Goal: Task Accomplishment & Management: Manage account settings

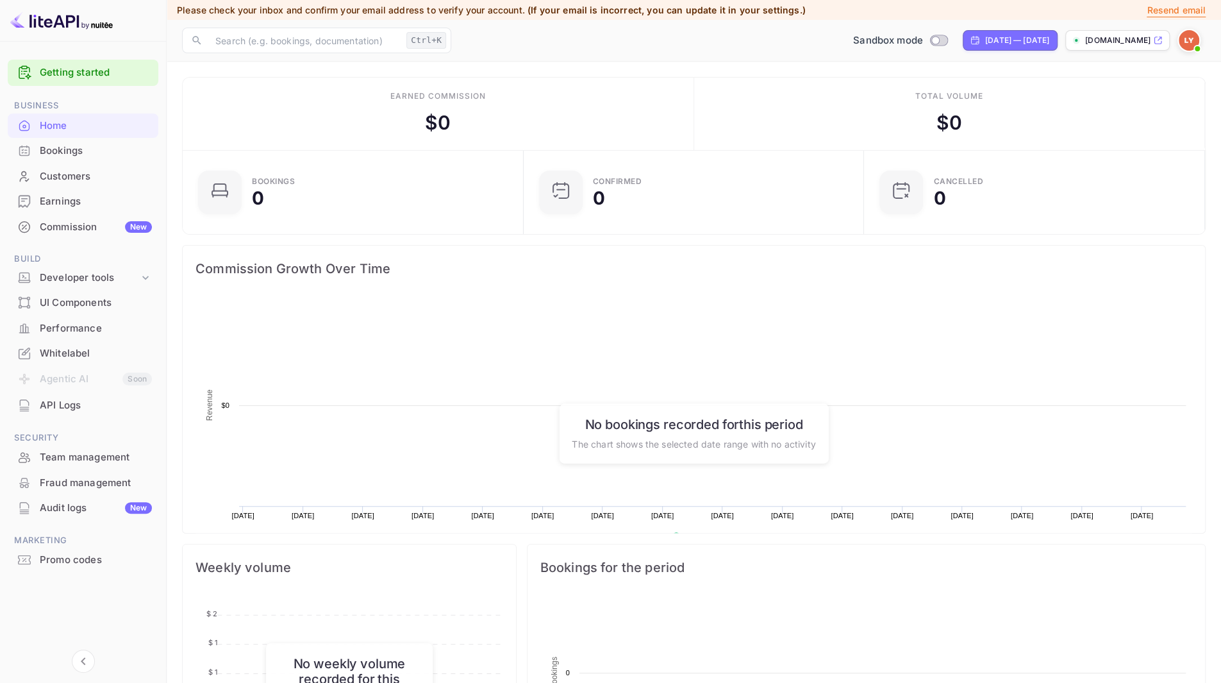
scroll to position [198, 324]
click at [51, 354] on div "Whitelabel" at bounding box center [96, 353] width 112 height 15
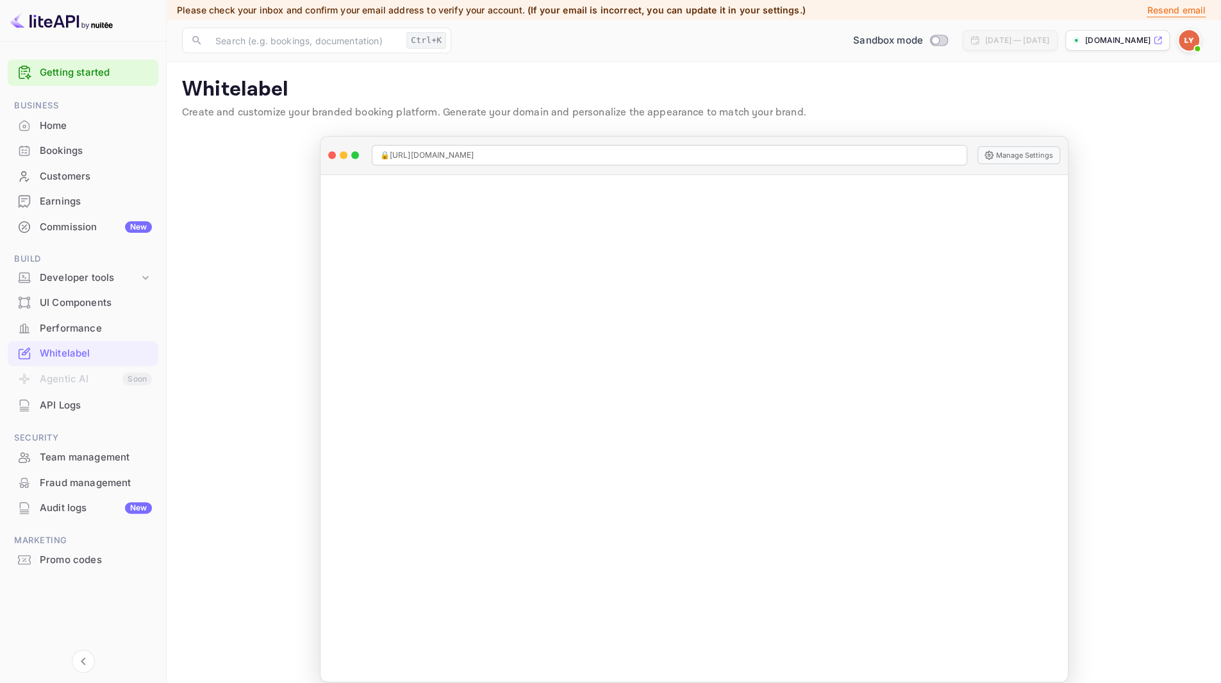
click at [44, 669] on div at bounding box center [83, 674] width 167 height 15
click at [75, 226] on div "Commission New" at bounding box center [96, 227] width 112 height 15
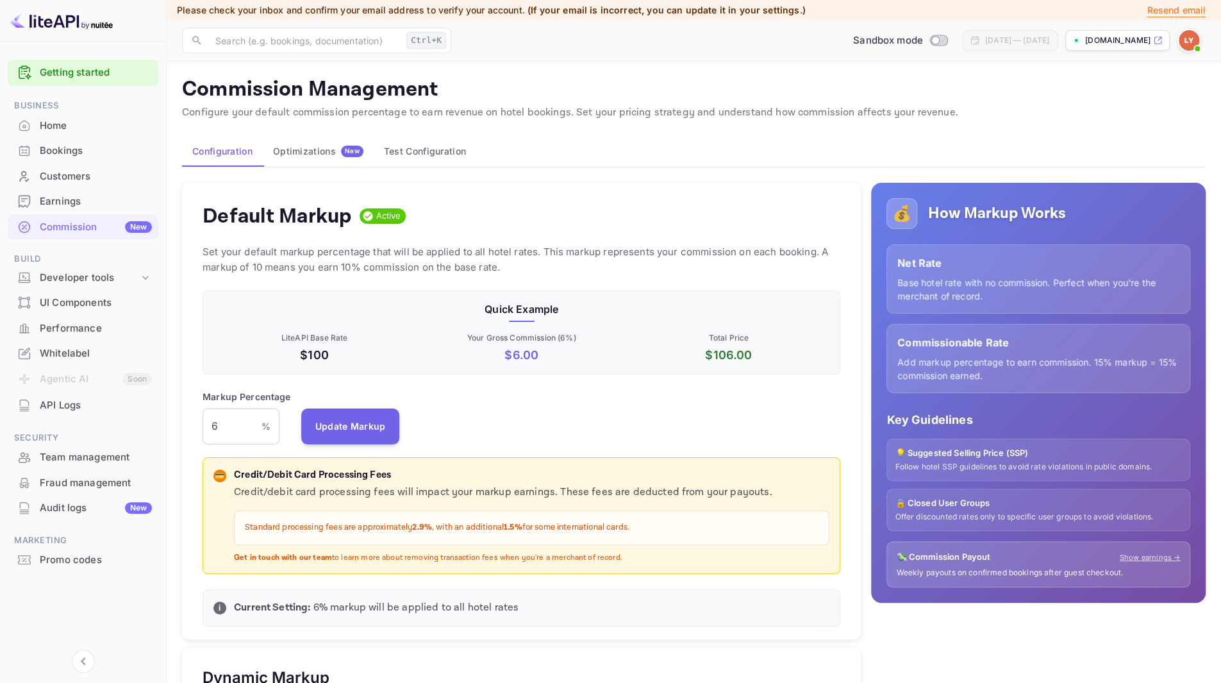
scroll to position [10, 10]
drag, startPoint x: 246, startPoint y: 429, endPoint x: 205, endPoint y: 426, distance: 41.1
click at [205, 426] on input "6" at bounding box center [232, 426] width 59 height 36
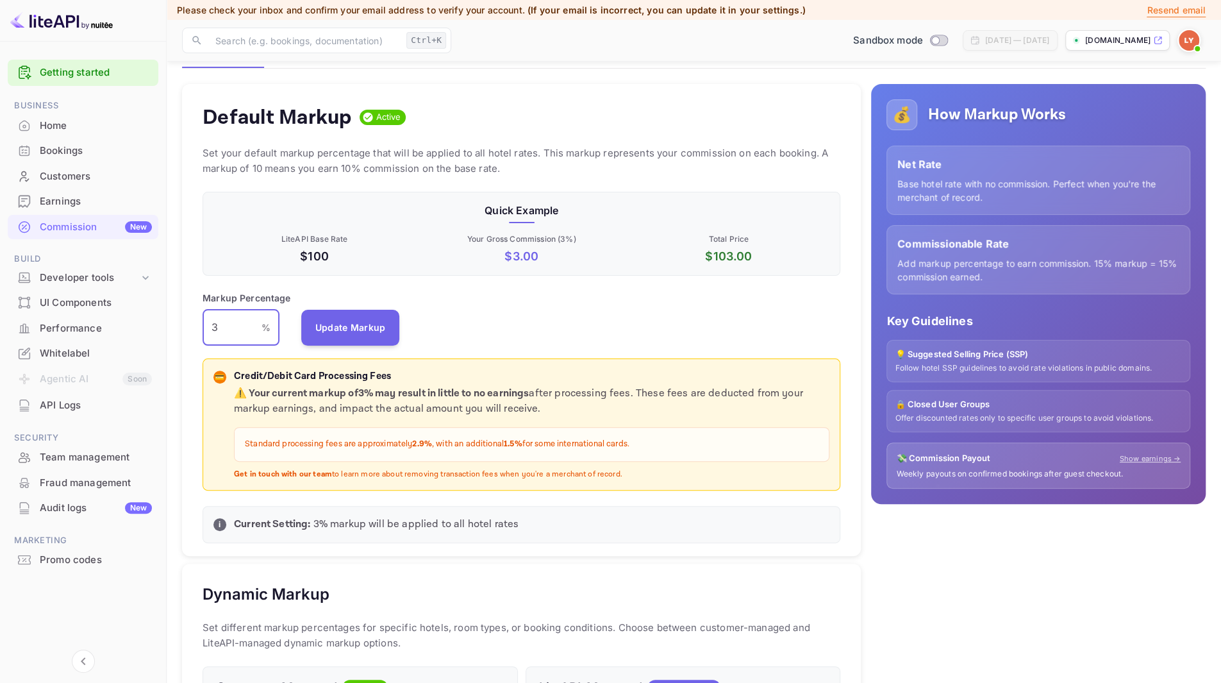
scroll to position [128, 0]
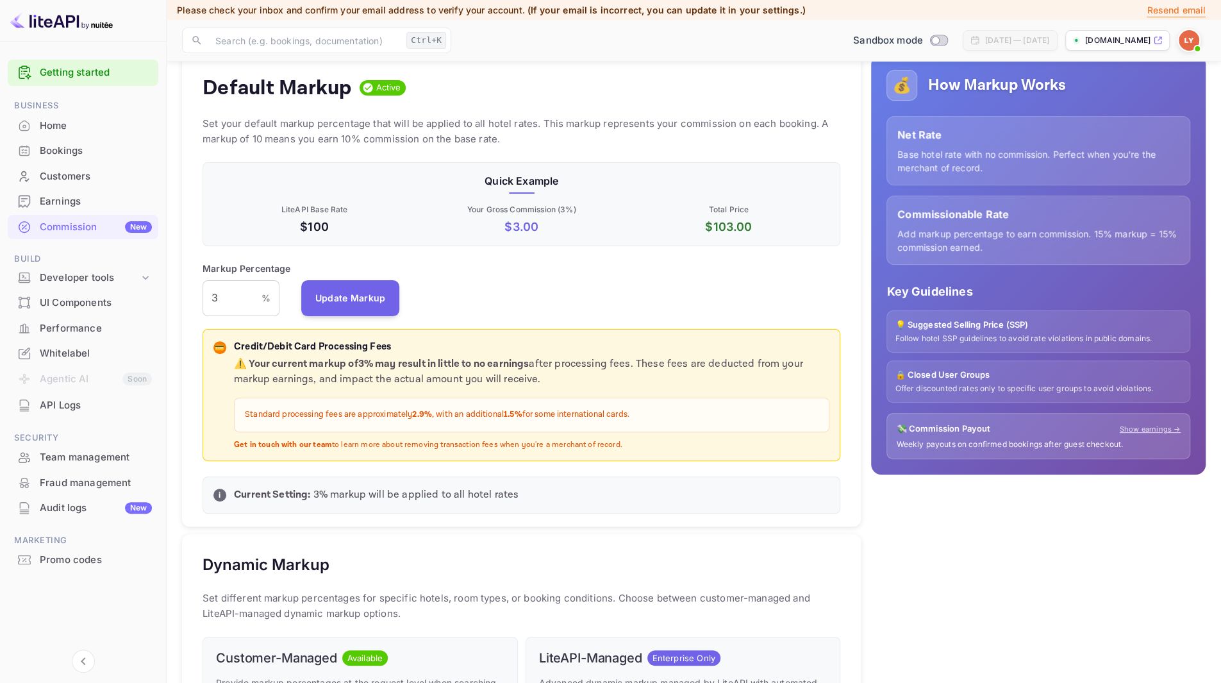
drag, startPoint x: 640, startPoint y: 447, endPoint x: 231, endPoint y: 456, distance: 409.1
click at [231, 456] on div "💳 Credit/Debit Card Processing Fees ⚠️ Your current markup of 3 % may result in…" at bounding box center [522, 395] width 638 height 133
click at [281, 490] on strong "Current Setting:" at bounding box center [272, 494] width 76 height 13
click at [374, 495] on p "Current Setting: 3 % markup will be applied to all hotel rates" at bounding box center [531, 494] width 595 height 15
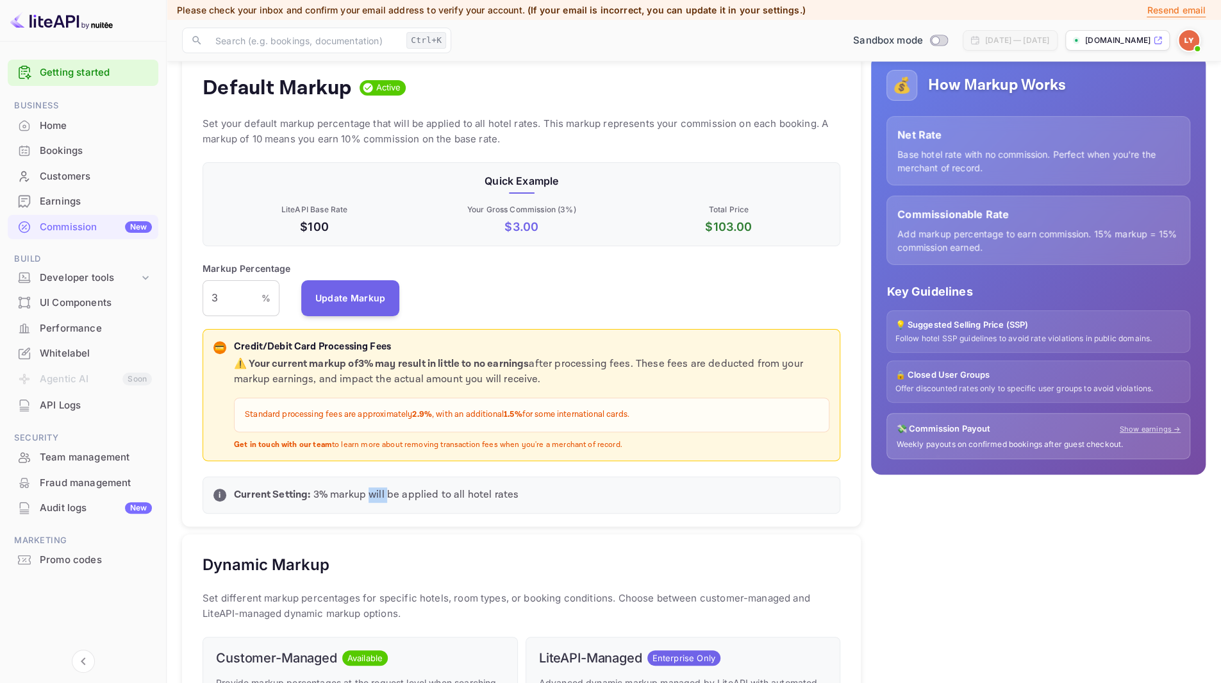
click at [374, 495] on p "Current Setting: 3 % markup will be applied to all hotel rates" at bounding box center [531, 494] width 595 height 15
click at [449, 493] on p "Current Setting: 3 % markup will be applied to all hotel rates" at bounding box center [531, 494] width 595 height 15
click at [484, 492] on p "Current Setting: 3 % markup will be applied to all hotel rates" at bounding box center [531, 494] width 595 height 15
click at [228, 294] on input "3" at bounding box center [232, 298] width 59 height 36
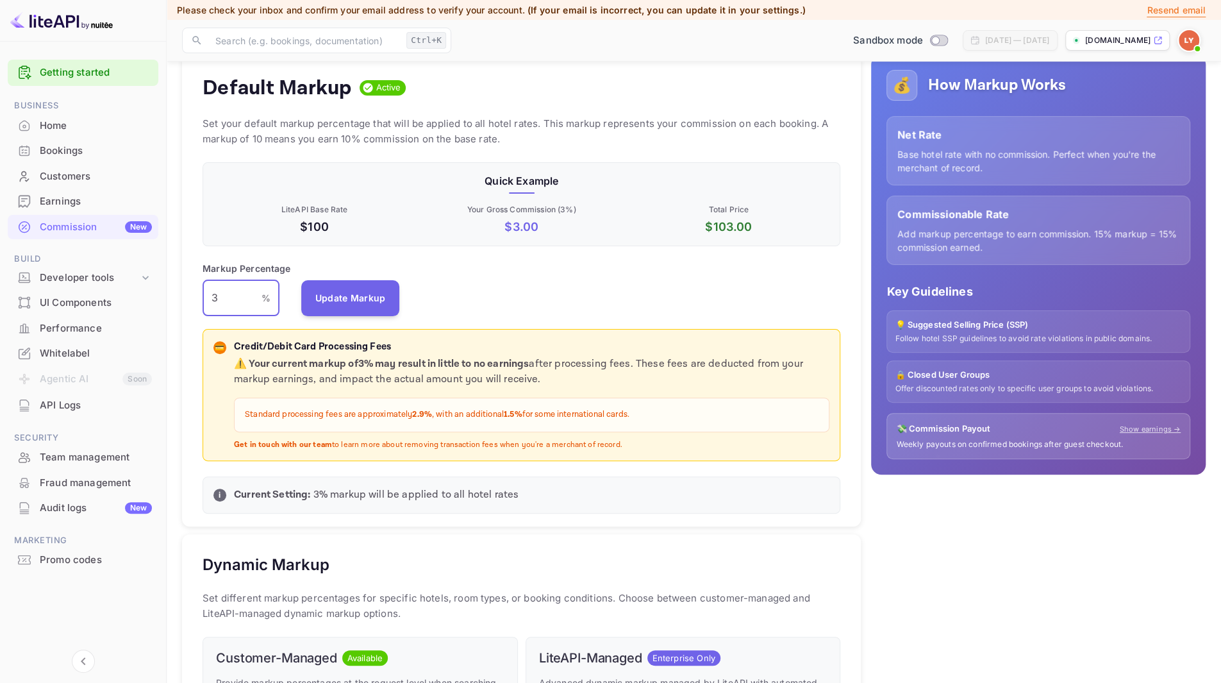
click at [228, 294] on input "3" at bounding box center [232, 298] width 59 height 36
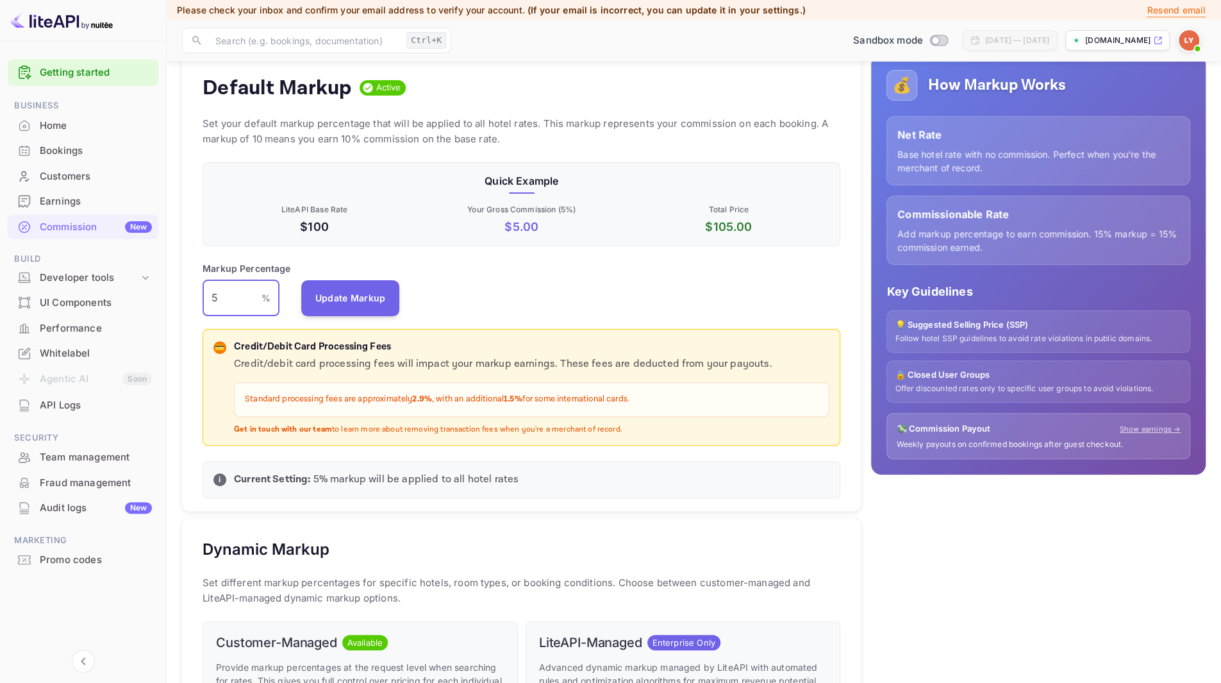
drag, startPoint x: 228, startPoint y: 294, endPoint x: 199, endPoint y: 294, distance: 29.5
click at [199, 294] on div "Default Markup Active Set your default markup percentage that will be applied t…" at bounding box center [521, 282] width 679 height 457
click at [576, 271] on div "Markup Percentage 5 % ​ Update Markup" at bounding box center [522, 289] width 638 height 54
drag, startPoint x: 265, startPoint y: 344, endPoint x: 406, endPoint y: 342, distance: 140.4
click at [406, 342] on p "Credit/Debit Card Processing Fees" at bounding box center [531, 347] width 595 height 15
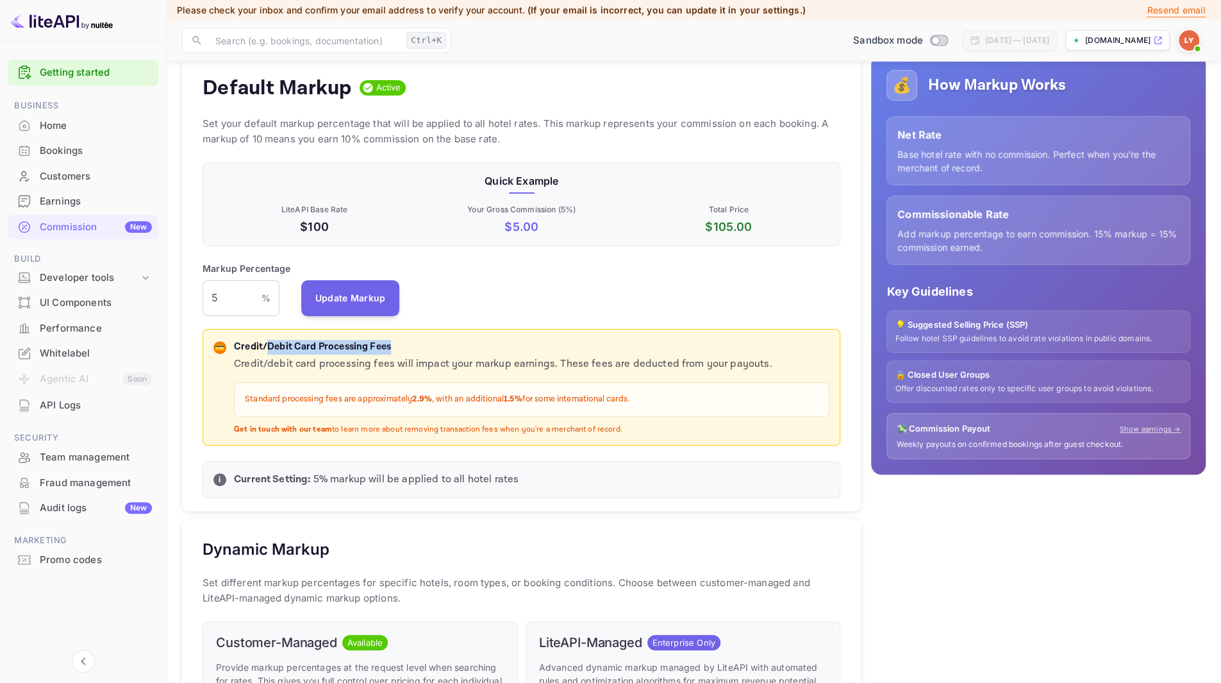
click at [406, 342] on p "Credit/Debit Card Processing Fees" at bounding box center [531, 347] width 595 height 15
drag, startPoint x: 245, startPoint y: 399, endPoint x: 647, endPoint y: 399, distance: 402.6
click at [647, 399] on p "Standard processing fees are approximately 2.9% , with an additional 1.5% for s…" at bounding box center [532, 399] width 574 height 13
click at [641, 417] on div "Credit/debit card processing fees will impact your markup earnings. These fees …" at bounding box center [531, 395] width 595 height 78
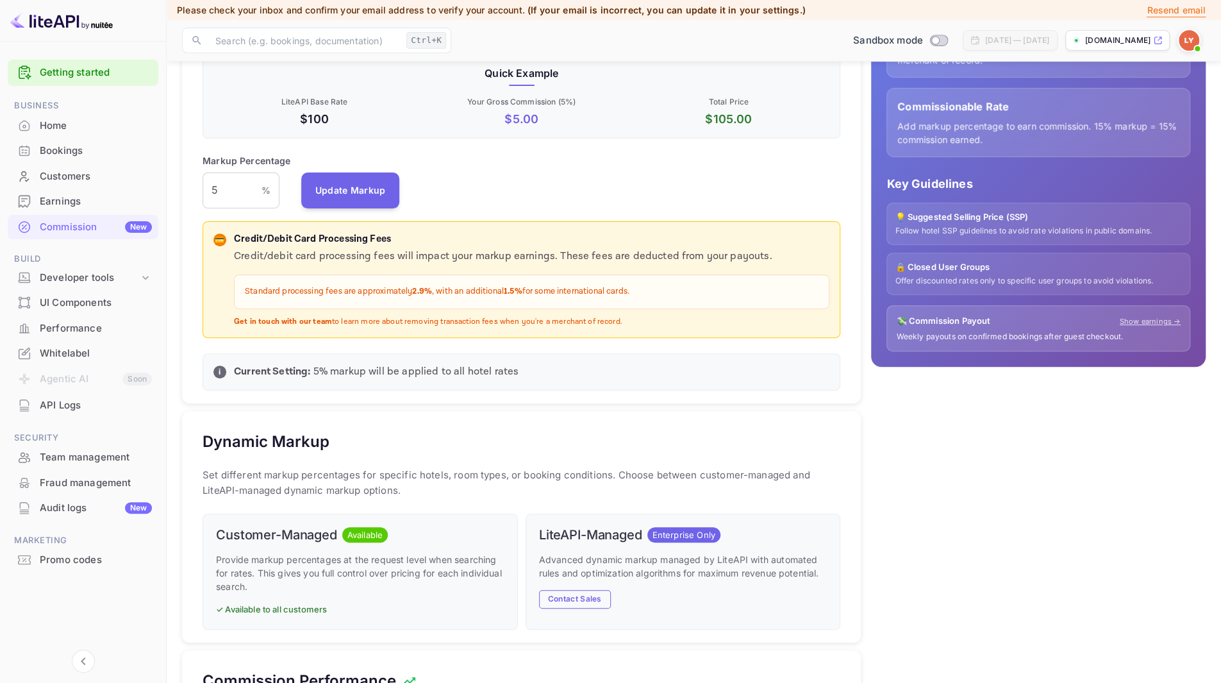
scroll to position [0, 0]
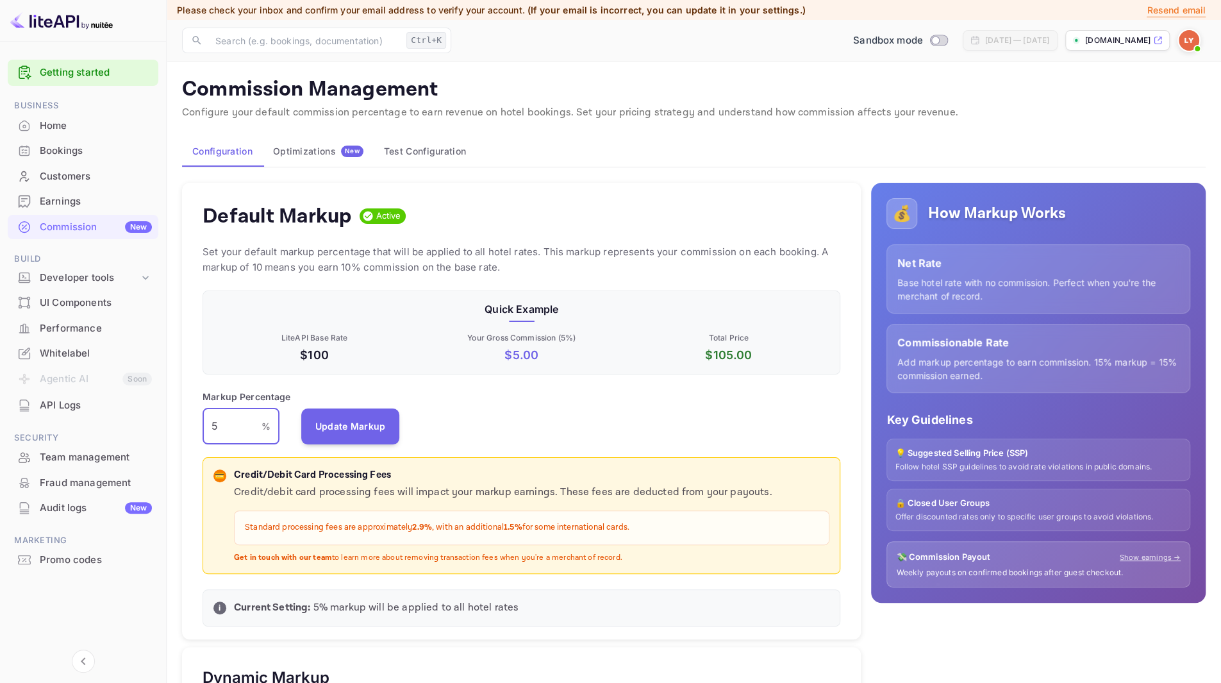
drag, startPoint x: 244, startPoint y: 428, endPoint x: 210, endPoint y: 430, distance: 34.1
click at [210, 430] on input "5" at bounding box center [232, 426] width 59 height 36
type input "6"
click at [371, 429] on button "Update Markup" at bounding box center [350, 426] width 99 height 36
click at [72, 357] on div "Whitelabel" at bounding box center [96, 353] width 112 height 15
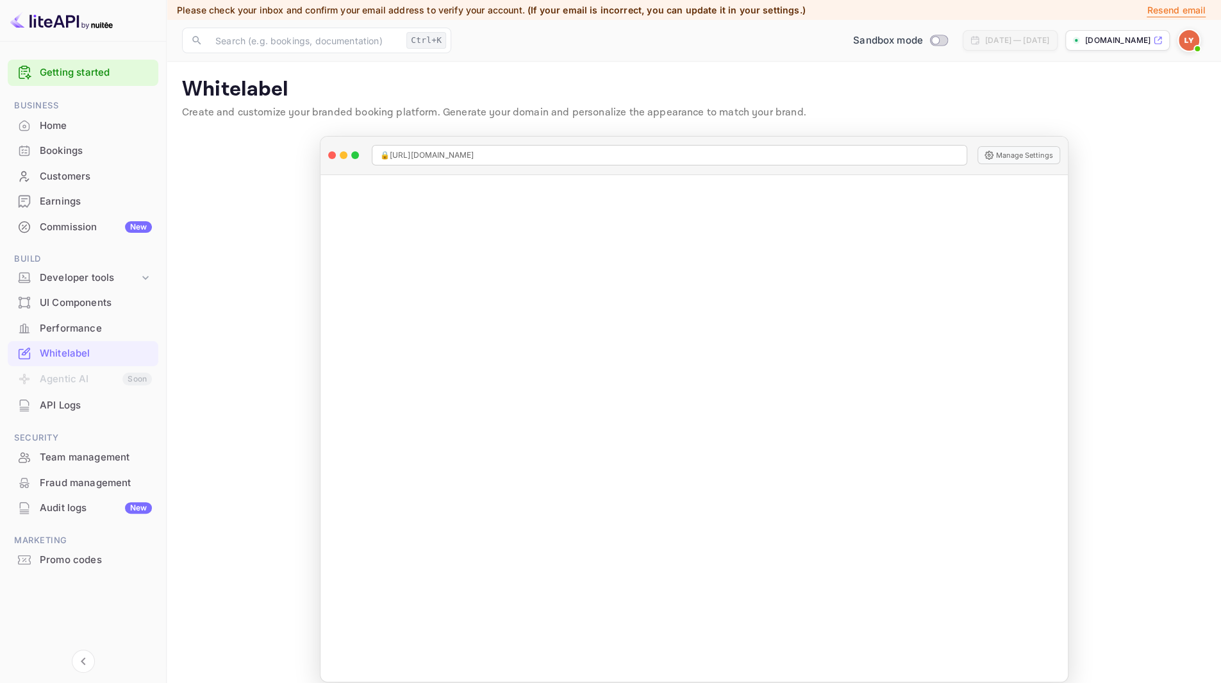
scroll to position [14, 0]
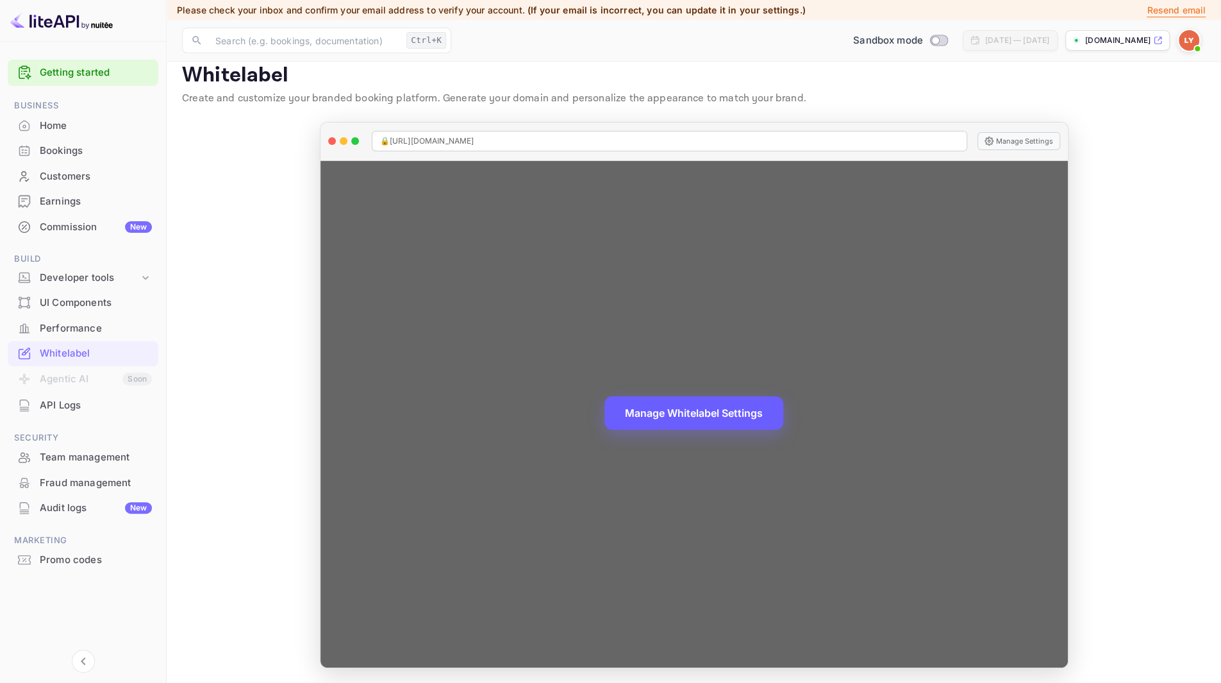
click at [698, 415] on button "Manage Whitelabel Settings" at bounding box center [693, 412] width 179 height 33
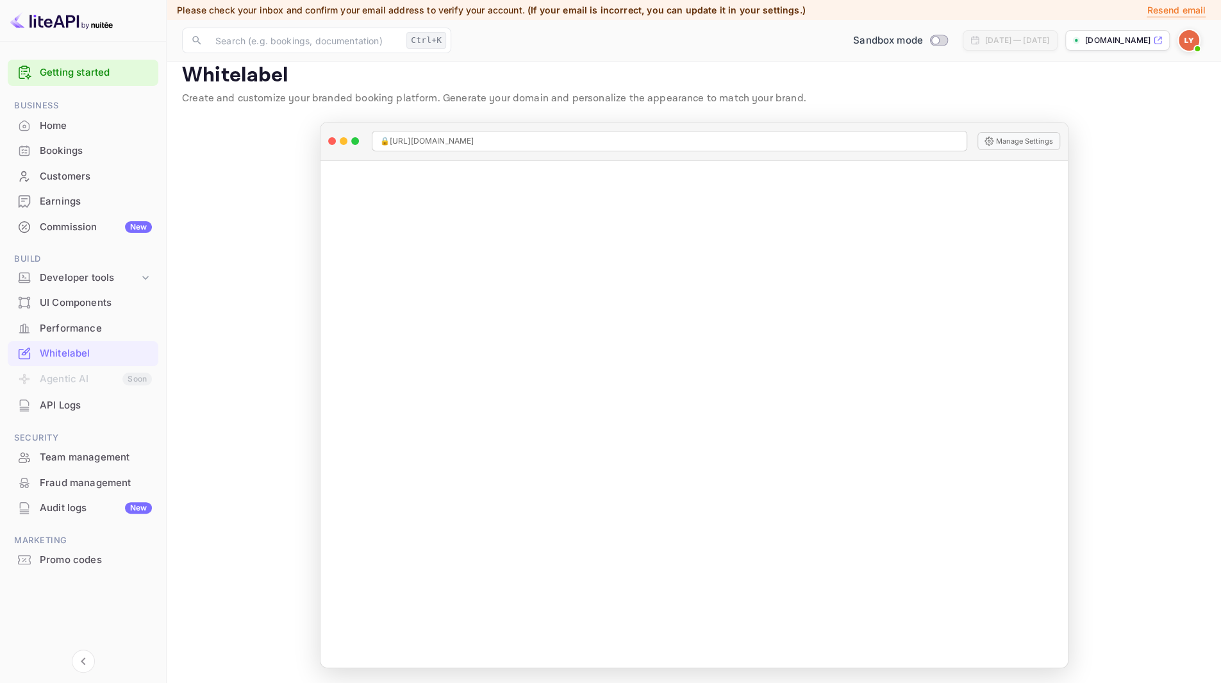
click at [1160, 41] on icon at bounding box center [1158, 40] width 10 height 9
click at [93, 279] on div "Developer tools" at bounding box center [89, 278] width 99 height 15
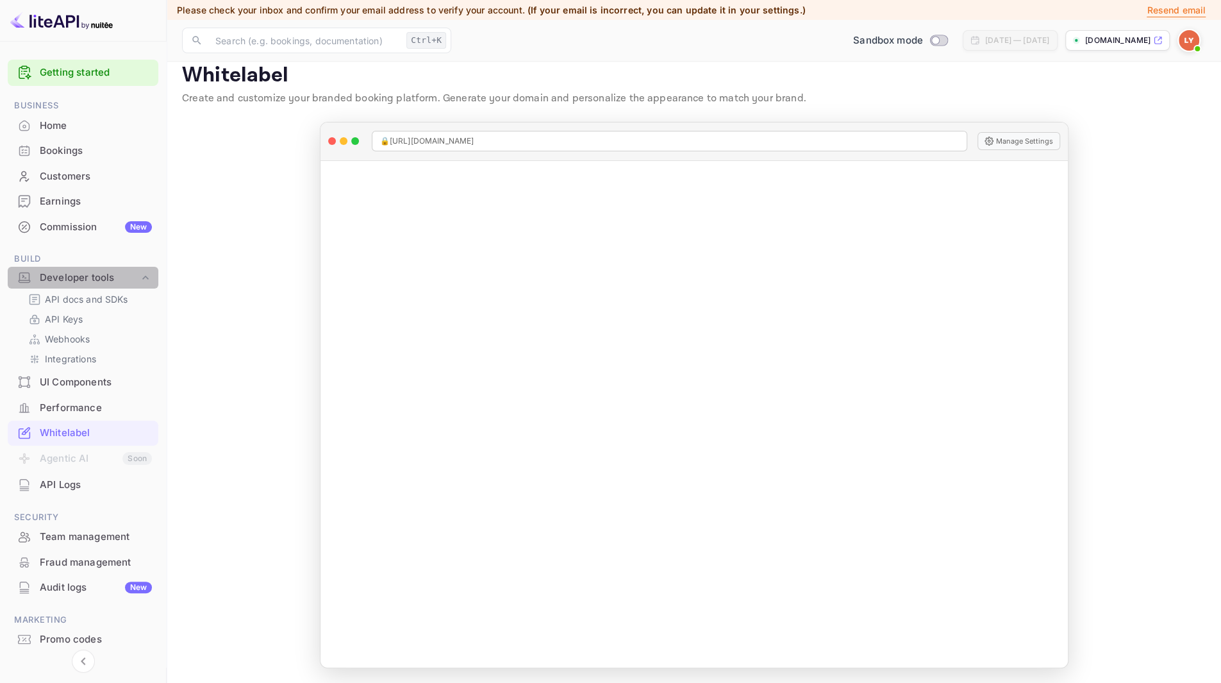
click at [93, 279] on div "Developer tools" at bounding box center [89, 278] width 99 height 15
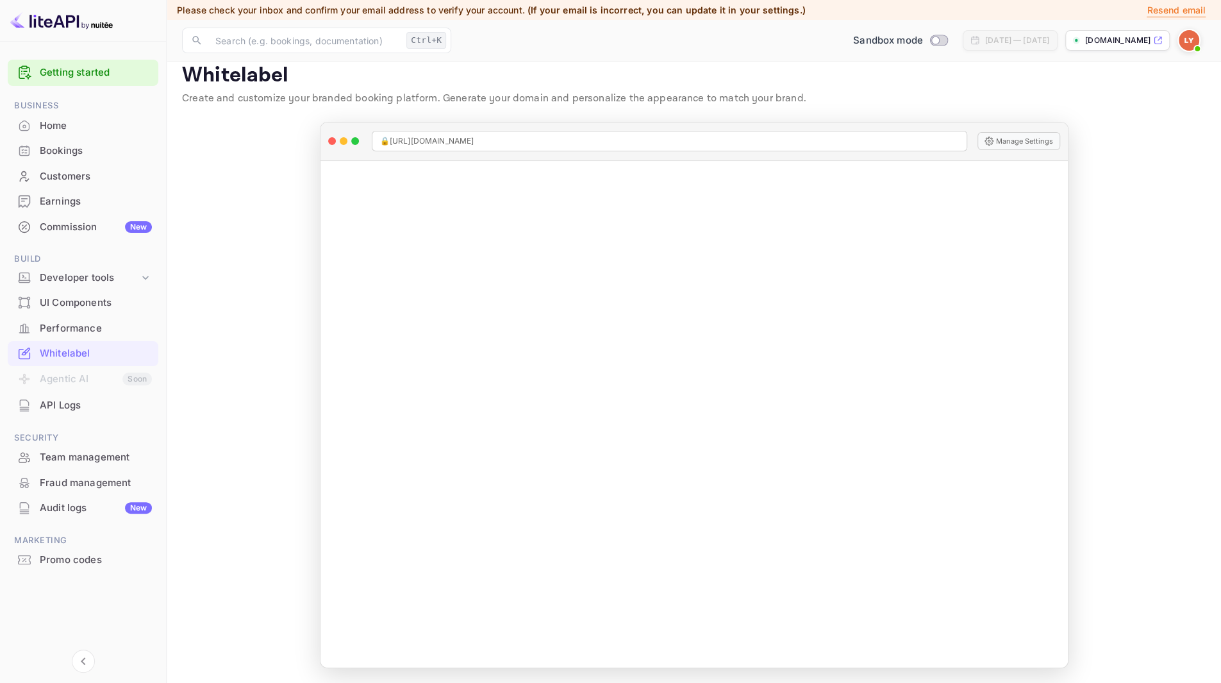
click at [74, 176] on div "Customers" at bounding box center [96, 176] width 112 height 15
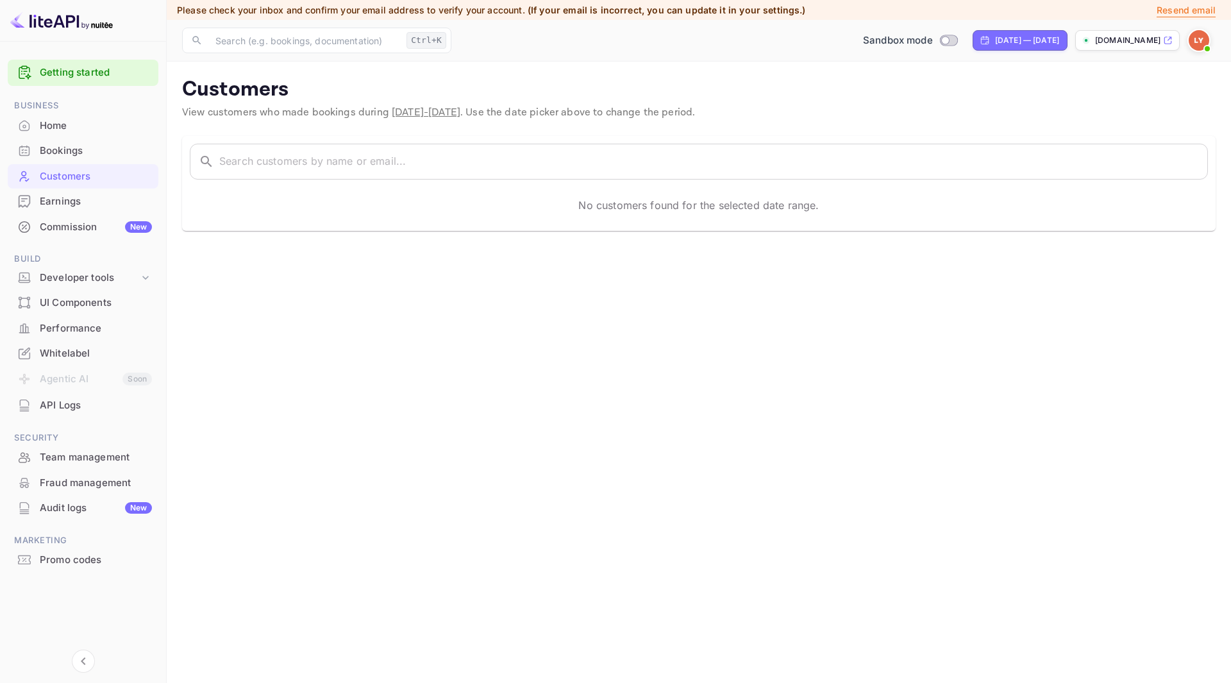
click at [71, 150] on div "Bookings" at bounding box center [96, 151] width 112 height 15
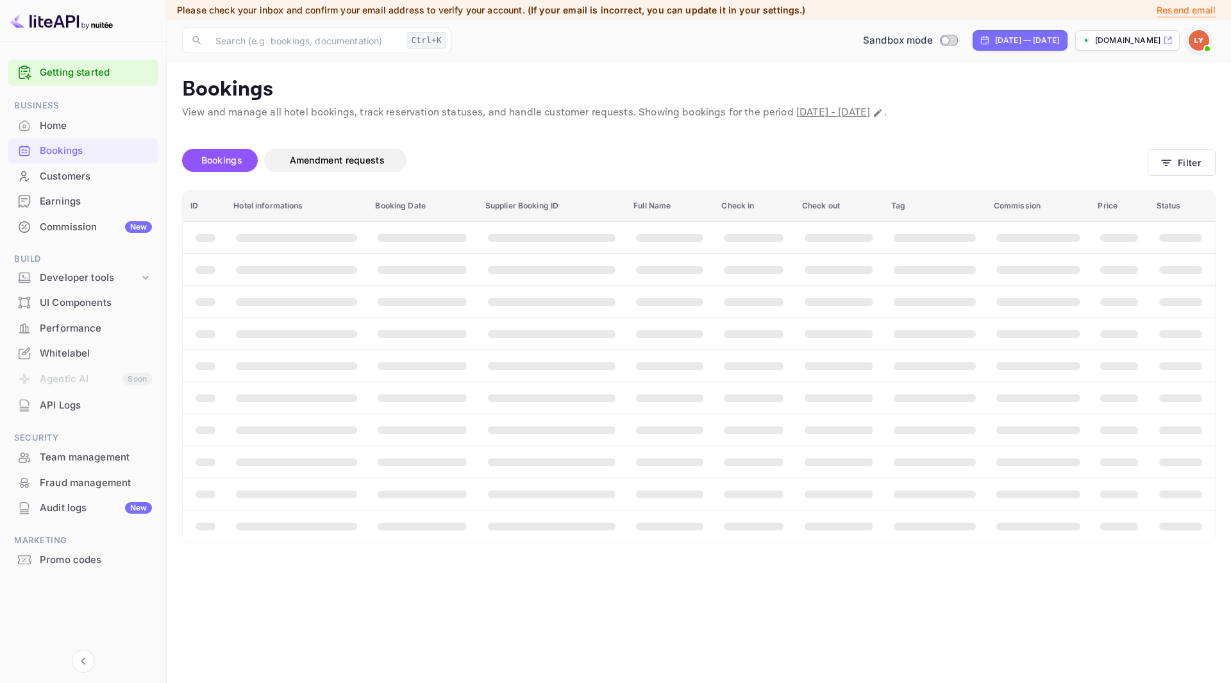
click at [62, 120] on div "Home" at bounding box center [96, 126] width 112 height 15
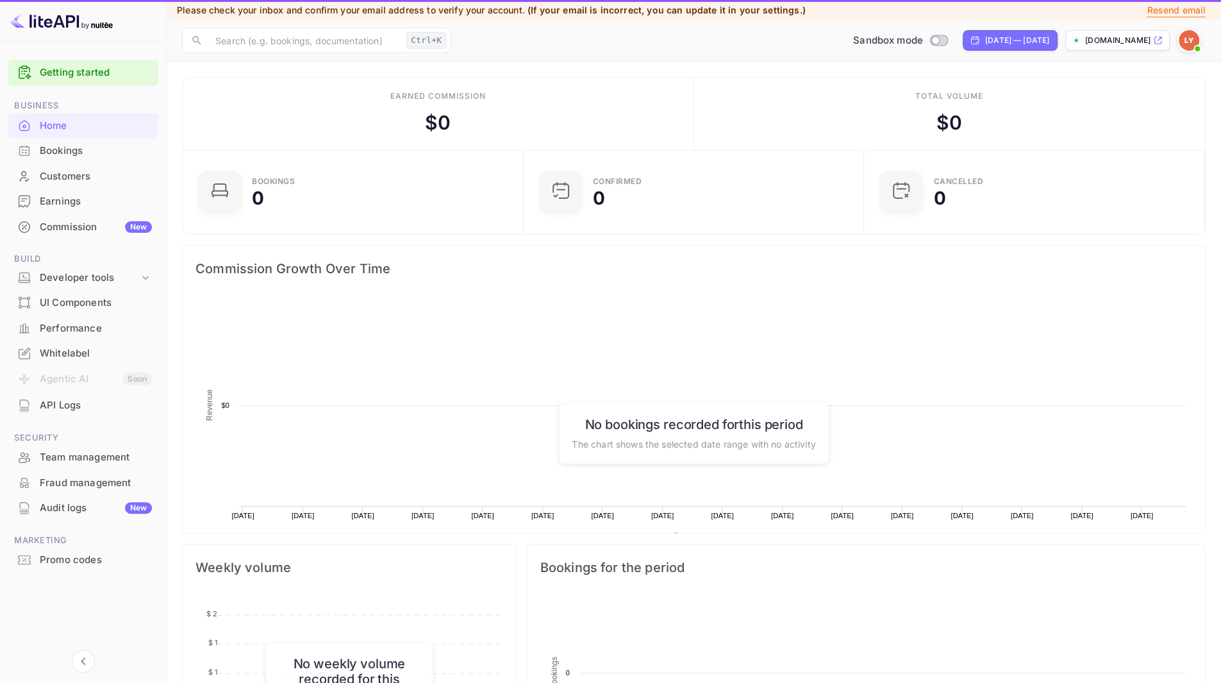
scroll to position [198, 324]
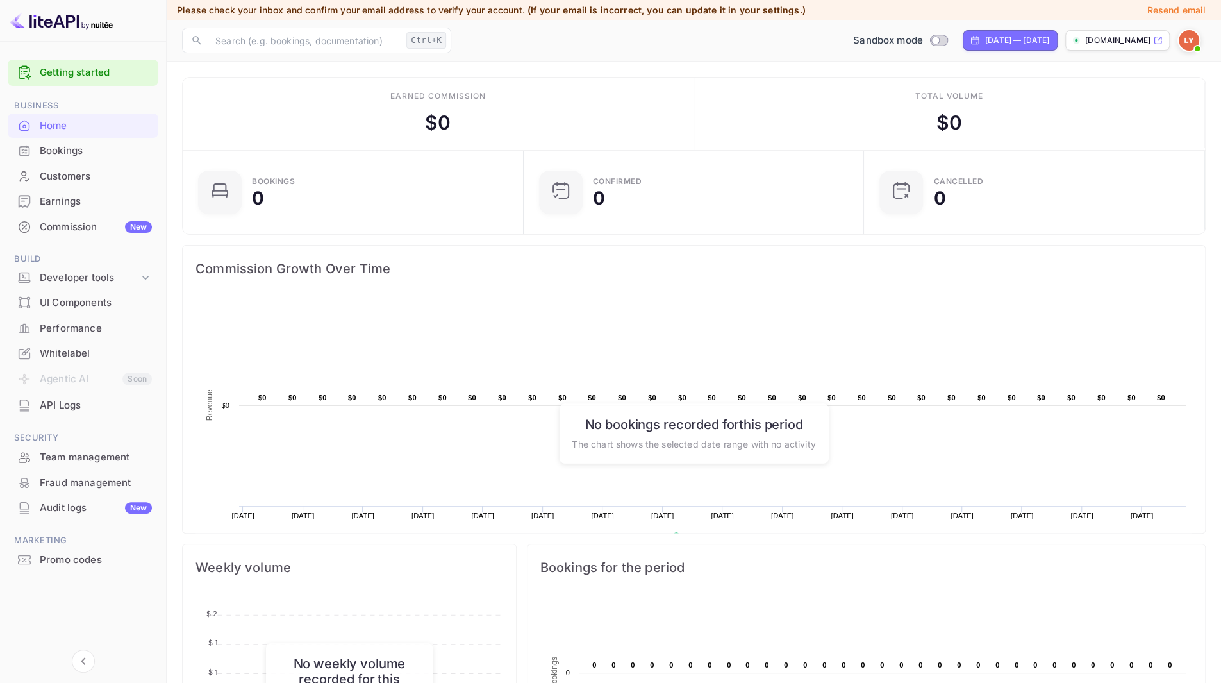
click at [82, 358] on div "Whitelabel" at bounding box center [96, 353] width 112 height 15
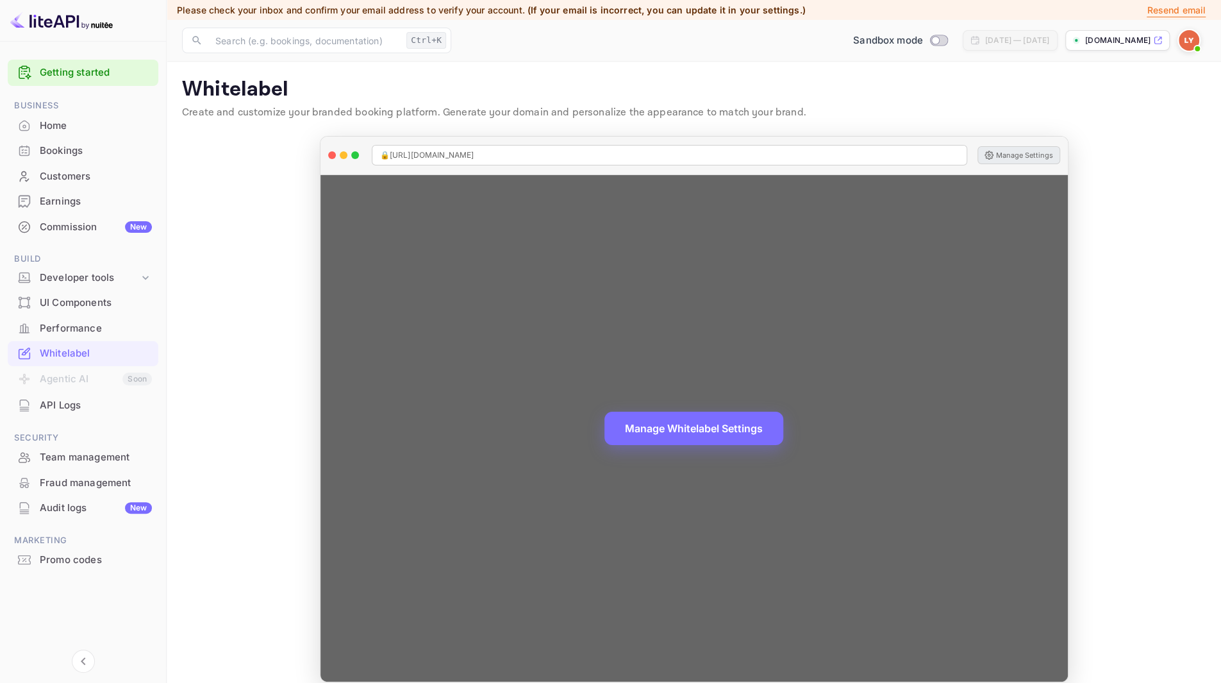
click at [1004, 154] on button "Manage Settings" at bounding box center [1019, 155] width 83 height 18
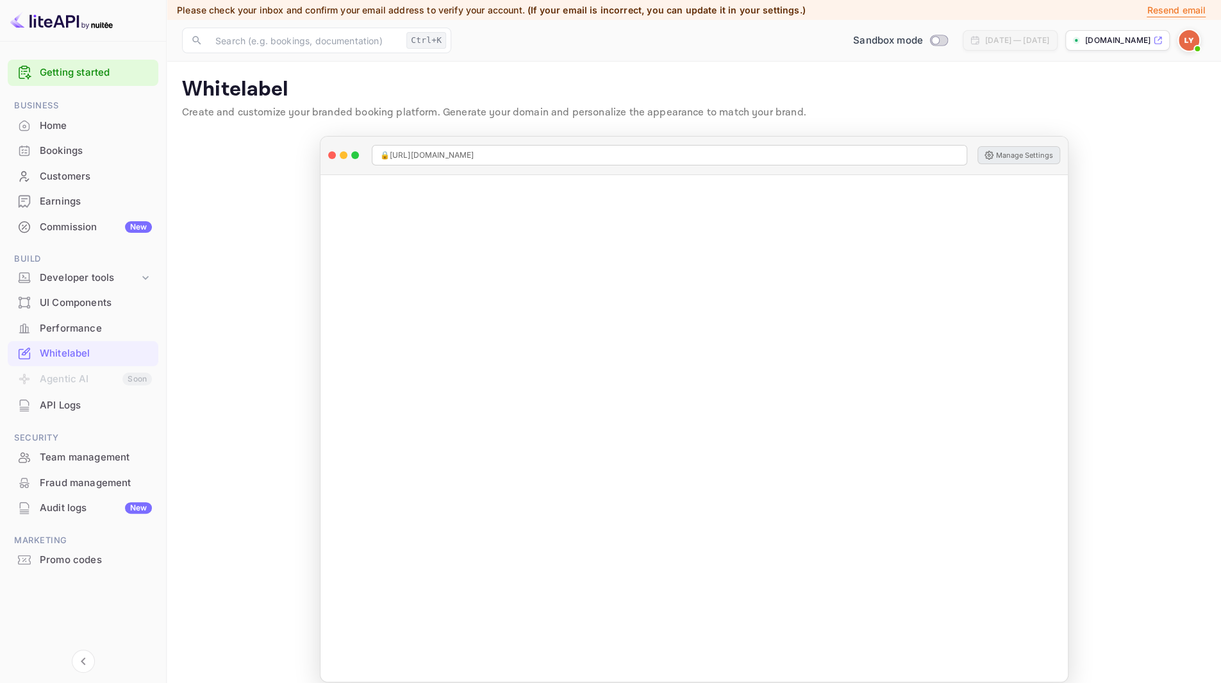
click at [92, 264] on span "Build" at bounding box center [83, 259] width 151 height 14
click at [90, 275] on div "Developer tools" at bounding box center [89, 278] width 99 height 15
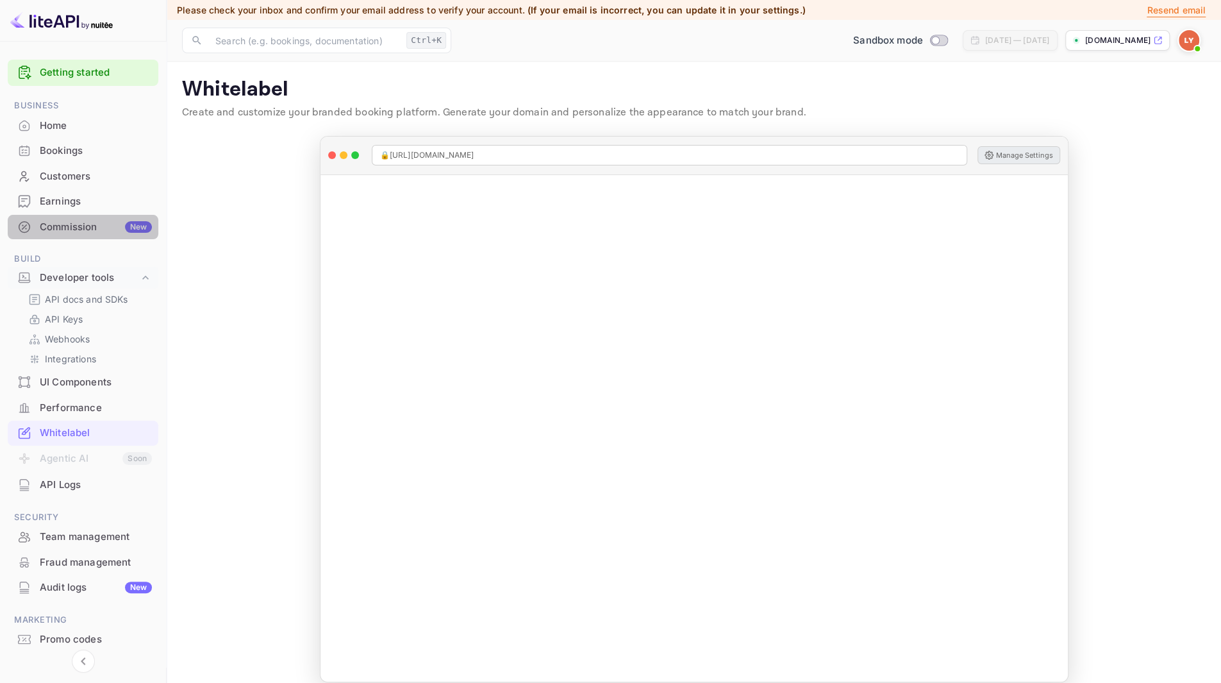
click at [91, 227] on div "Commission New" at bounding box center [96, 227] width 112 height 15
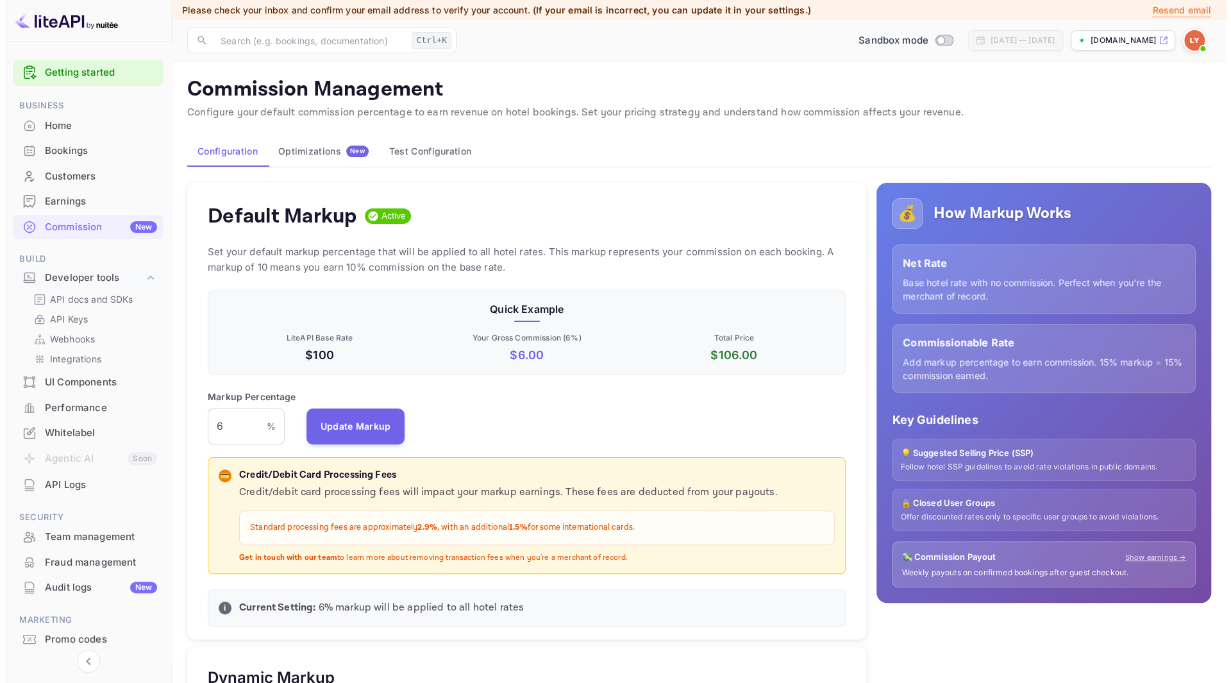
scroll to position [217, 628]
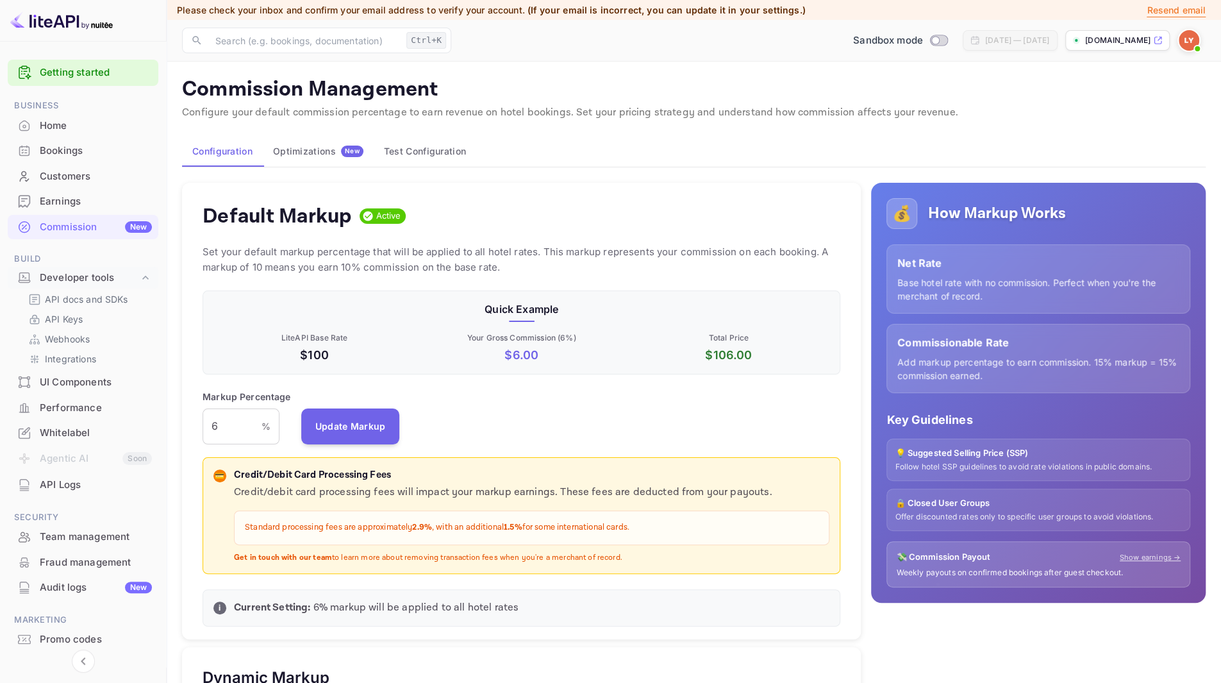
click at [935, 267] on p "Net Rate" at bounding box center [1038, 262] width 282 height 15
click at [1006, 246] on div "Net Rate Base hotel rate with no commission. Perfect when you're the merchant o…" at bounding box center [1039, 278] width 304 height 69
click at [105, 71] on link "Getting started" at bounding box center [96, 72] width 112 height 15
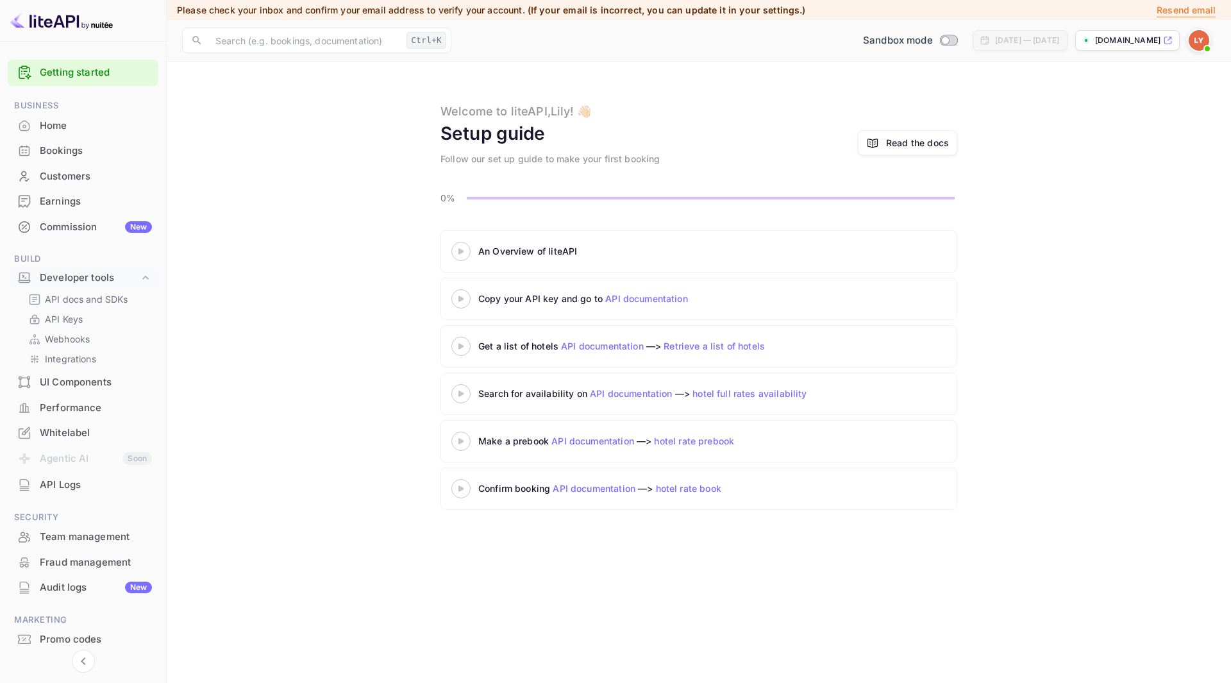
click at [467, 251] on icon at bounding box center [460, 251] width 45 height 6
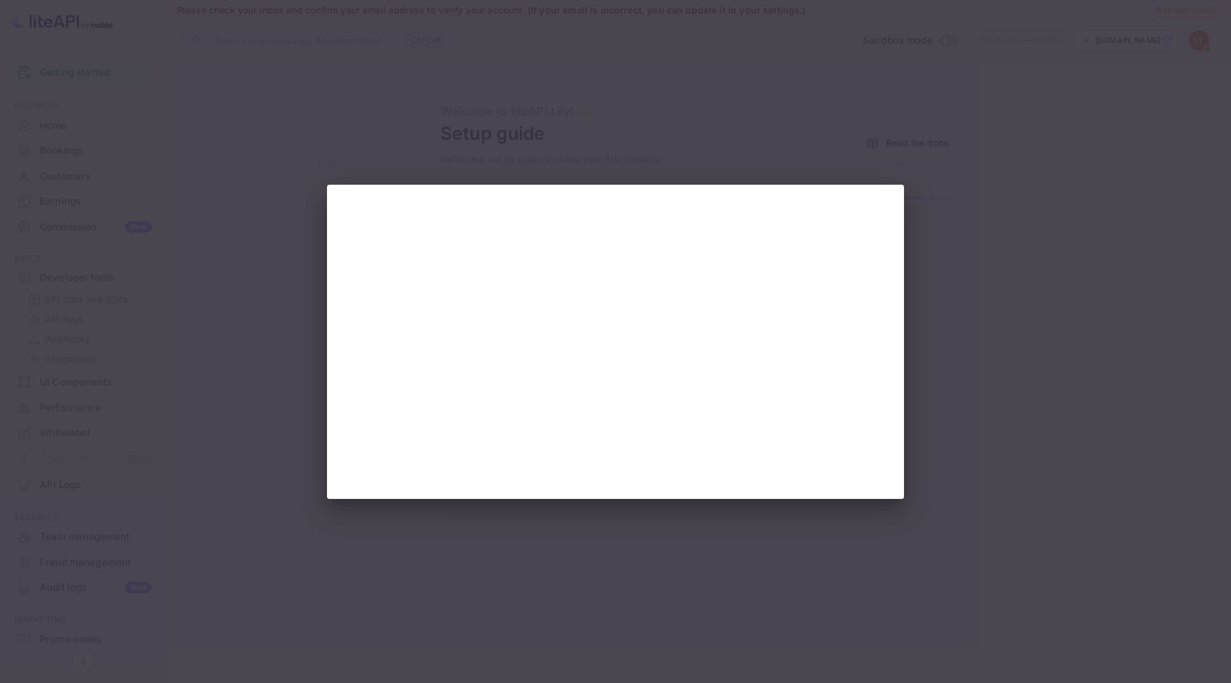
click at [1037, 194] on div at bounding box center [615, 341] width 1231 height 683
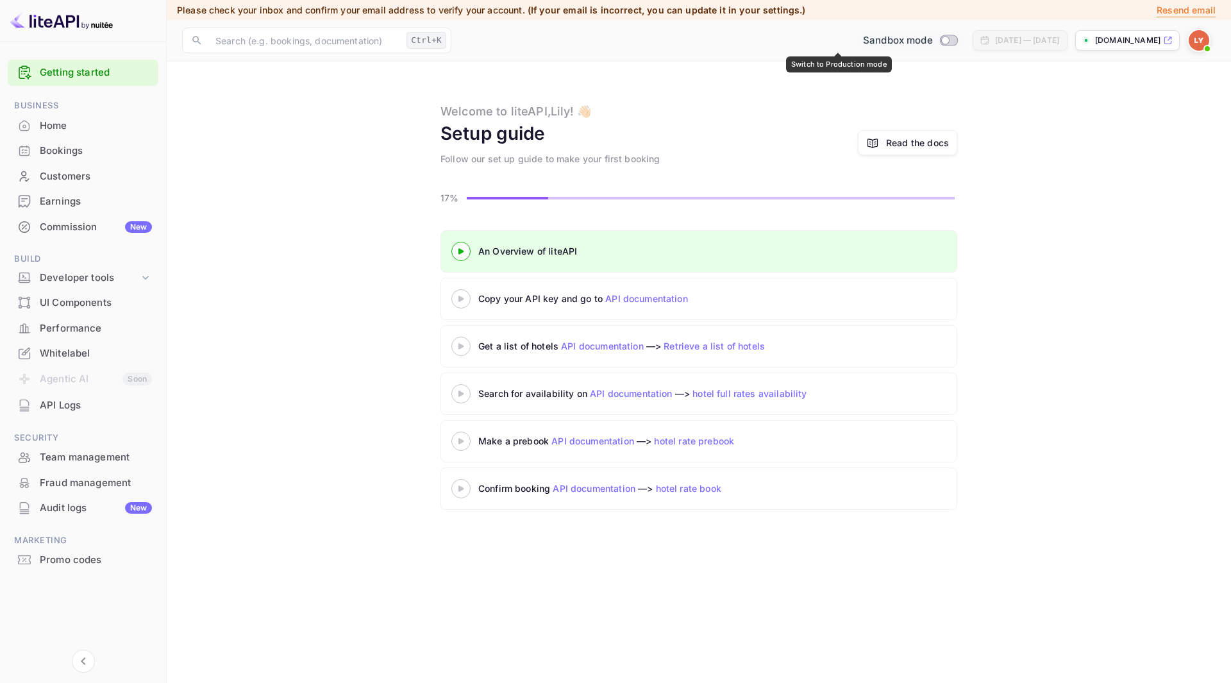
click at [939, 46] on span "Switch to Production mode" at bounding box center [948, 41] width 19 height 12
checkbox input "true"
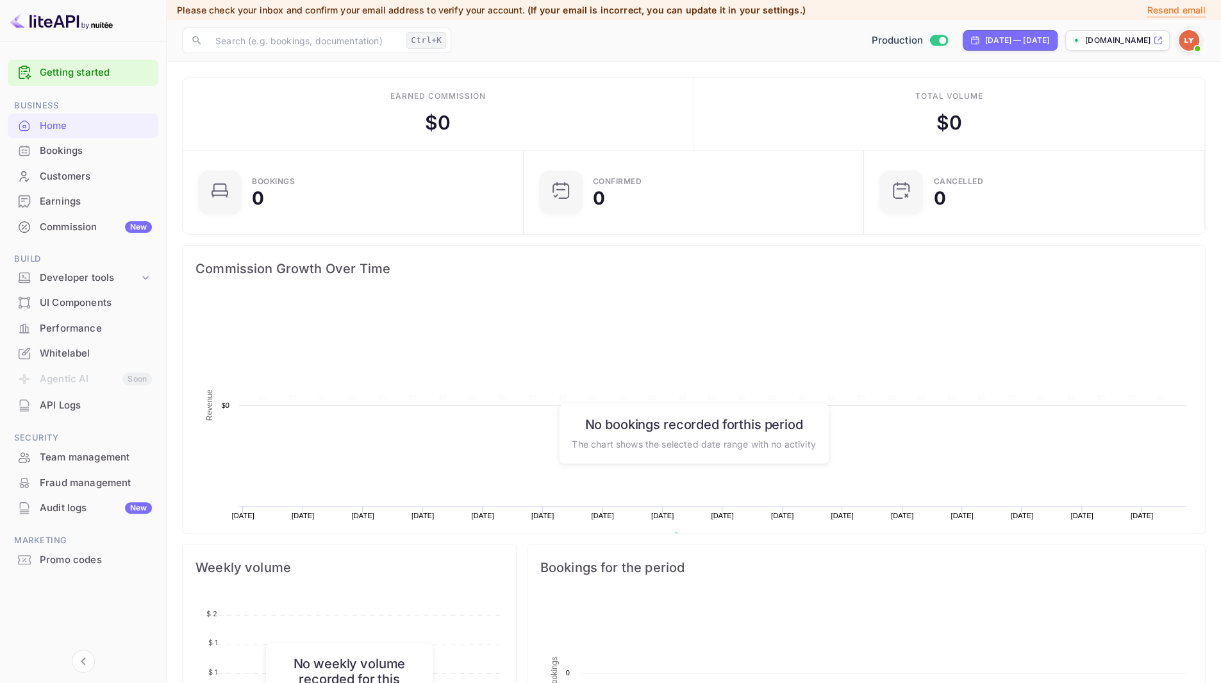
scroll to position [198, 324]
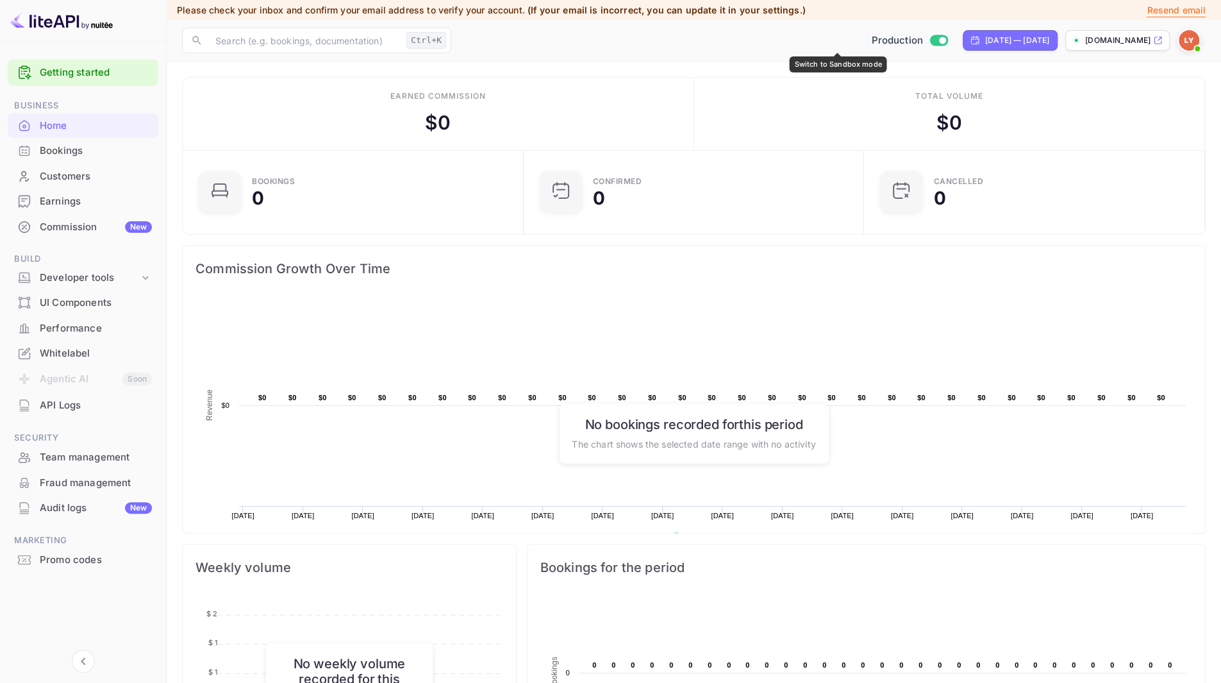
click at [929, 42] on input "Switch to Sandbox mode" at bounding box center [942, 40] width 26 height 8
checkbox input "false"
click at [74, 358] on div "Whitelabel" at bounding box center [96, 353] width 112 height 15
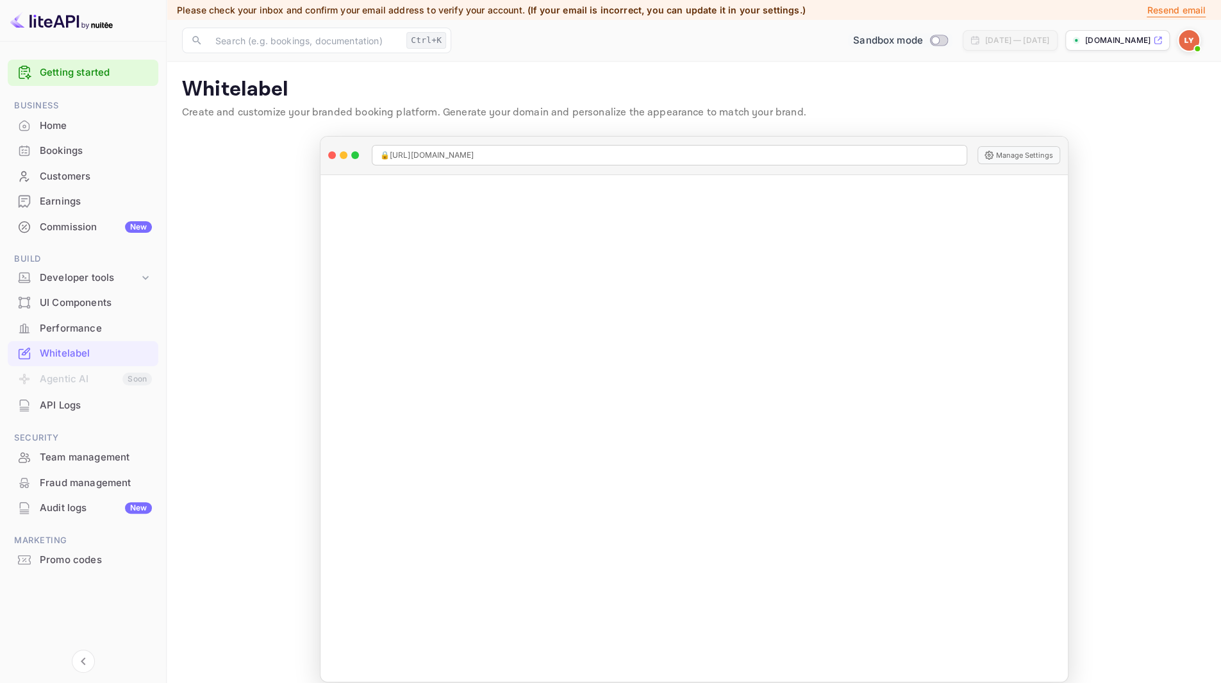
click at [1122, 44] on p "[DOMAIN_NAME]" at bounding box center [1117, 41] width 65 height 12
click at [922, 38] on input "Switch to Production mode" at bounding box center [935, 40] width 26 height 8
checkbox input "true"
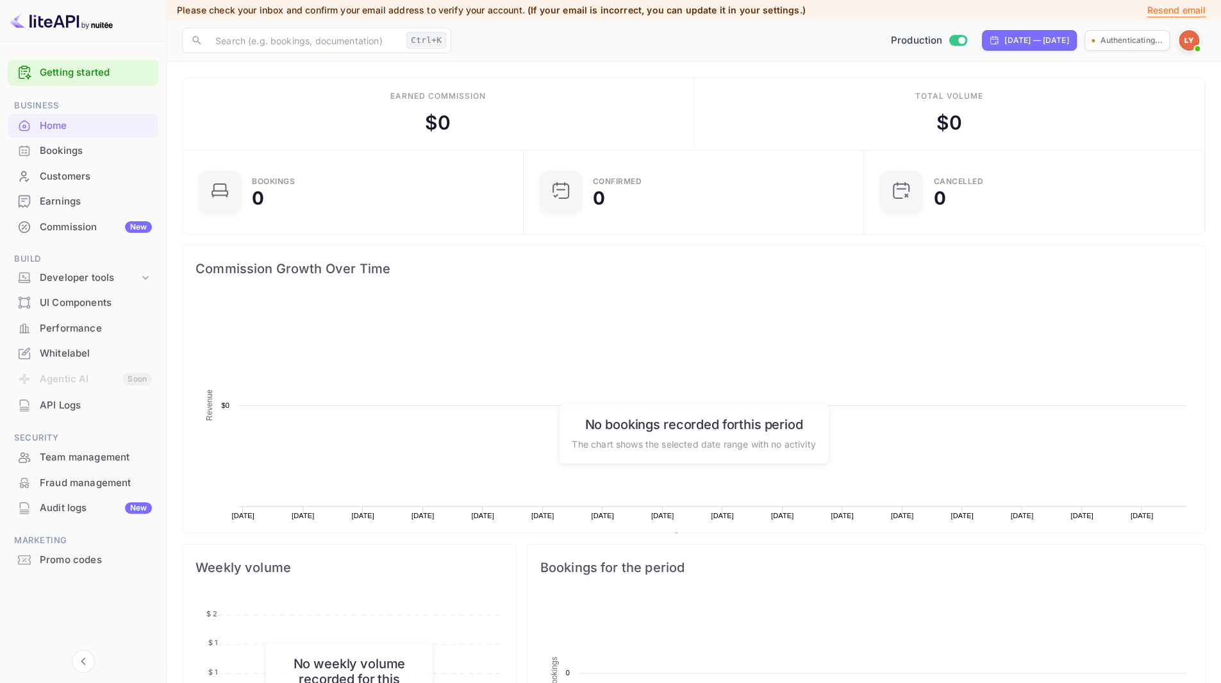
scroll to position [198, 324]
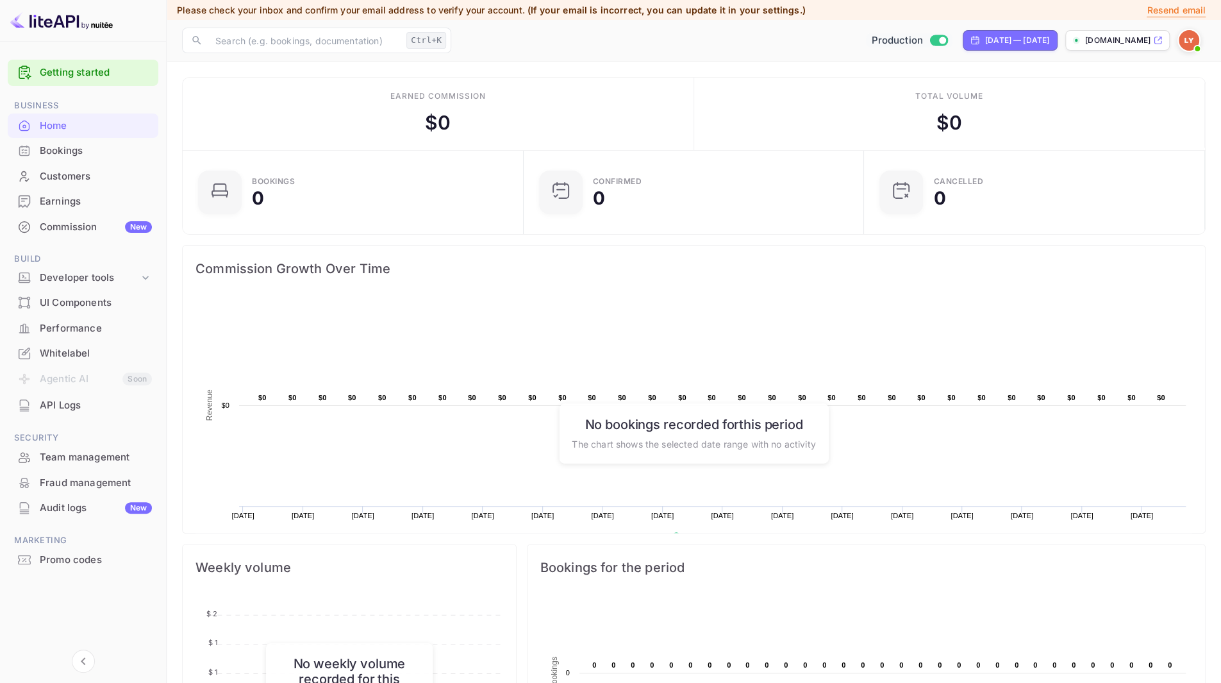
click at [1090, 42] on p "[DOMAIN_NAME]" at bounding box center [1117, 41] width 65 height 12
